Goal: Check status

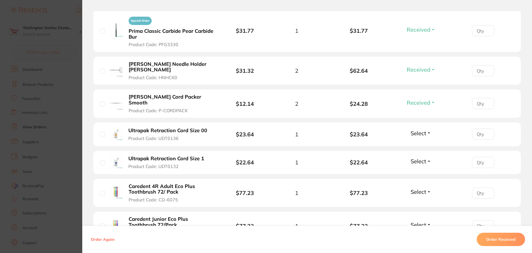
scroll to position [222, 0]
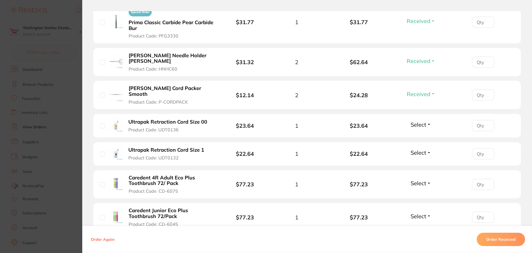
click at [423, 121] on span "Select" at bounding box center [419, 124] width 16 height 7
click at [421, 134] on span "Received" at bounding box center [421, 136] width 14 height 4
click at [415, 149] on span "Select" at bounding box center [419, 152] width 16 height 7
click at [415, 161] on button "Received" at bounding box center [421, 165] width 14 height 9
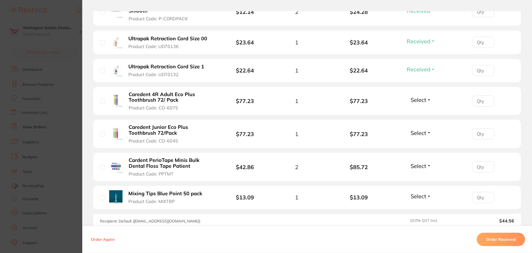
click at [426, 129] on button "Select" at bounding box center [421, 132] width 24 height 7
click at [424, 143] on span "Received" at bounding box center [421, 145] width 14 height 4
click at [421, 96] on span "Select" at bounding box center [419, 99] width 16 height 7
click at [426, 118] on span "Back Order" at bounding box center [421, 120] width 17 height 4
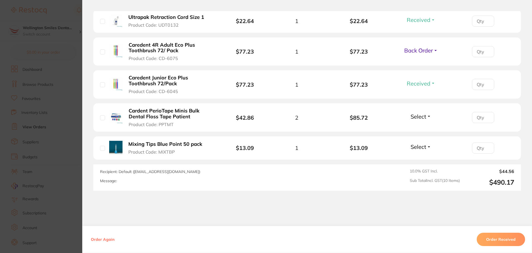
scroll to position [361, 0]
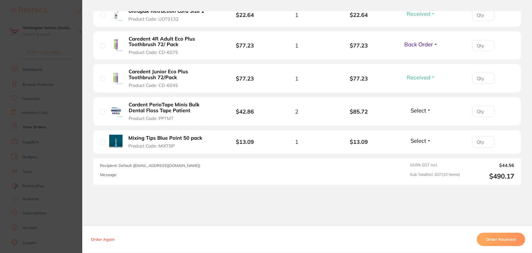
click at [420, 107] on span "Select" at bounding box center [419, 110] width 16 height 7
click at [422, 120] on span "Received" at bounding box center [421, 122] width 14 height 4
click at [422, 137] on span "Select" at bounding box center [419, 140] width 16 height 7
click at [425, 149] on button "Received" at bounding box center [421, 153] width 14 height 9
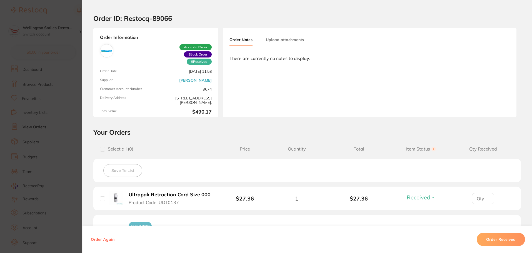
scroll to position [0, 0]
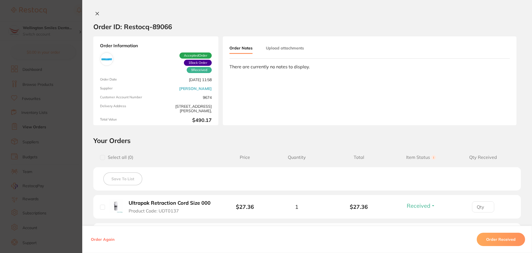
click at [97, 13] on icon at bounding box center [97, 13] width 4 height 4
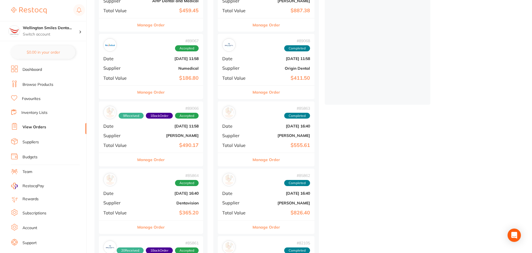
click at [89, 142] on html "$459.45 Wellington Smiles Denta... Switch account Wellington Smiles Dental $0.0…" at bounding box center [266, 15] width 532 height 253
